Goal: Check status

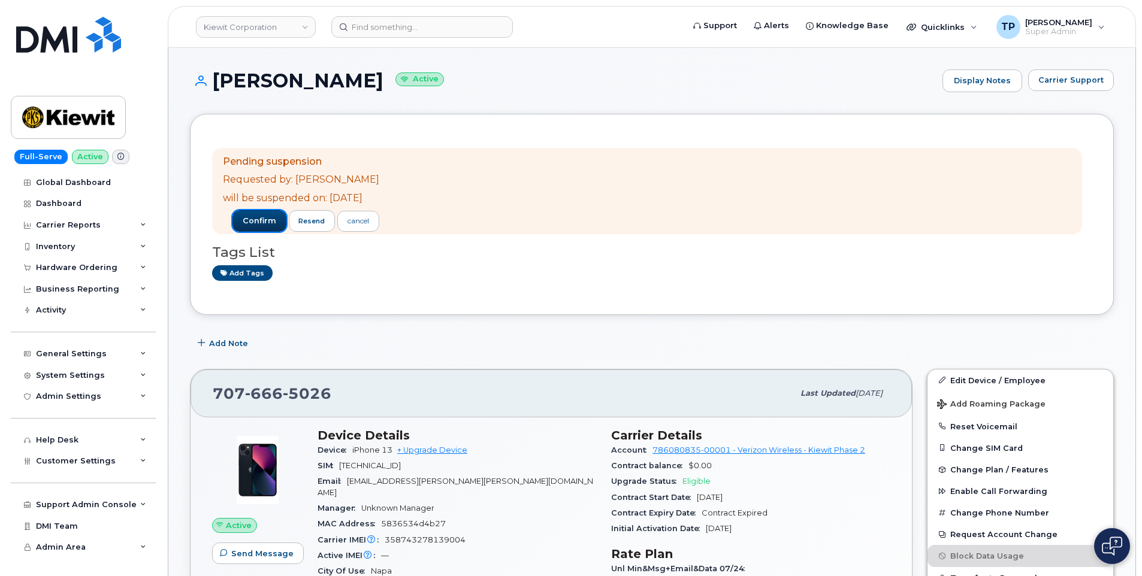
click at [274, 224] on span "confirm" at bounding box center [260, 221] width 34 height 11
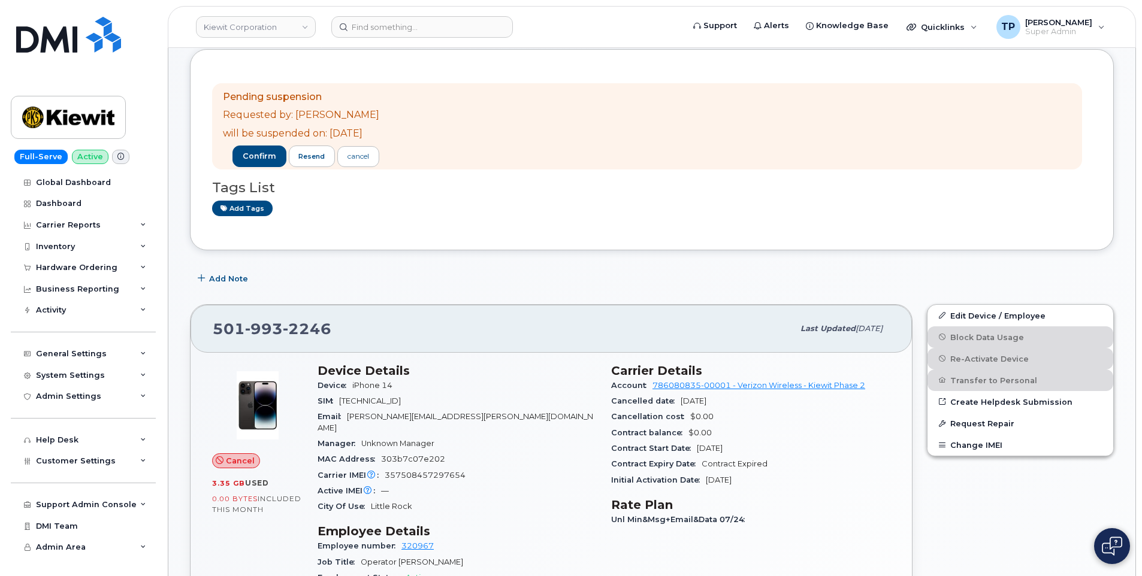
scroll to position [240, 0]
